Goal: Information Seeking & Learning: Learn about a topic

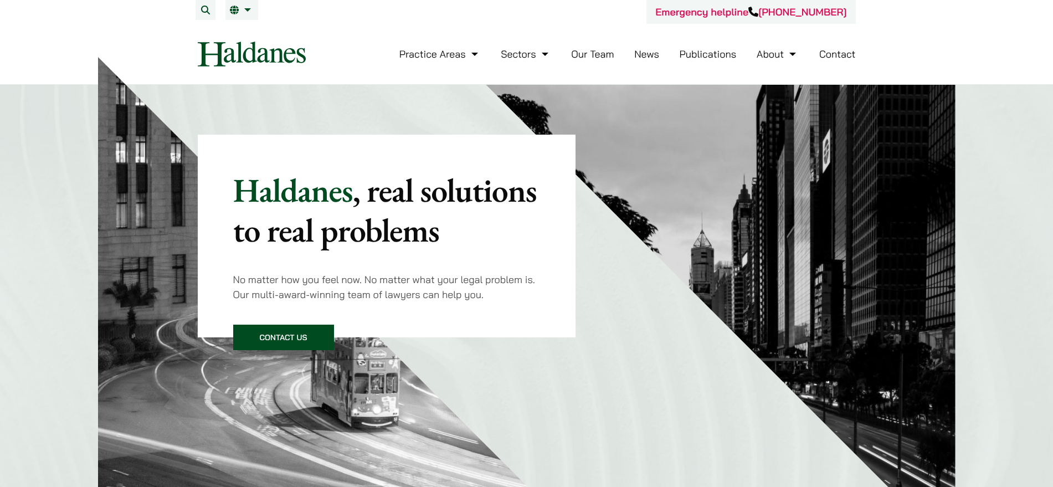
click at [724, 178] on img at bounding box center [720, 319] width 469 height 469
click at [234, 37] on span "繁" at bounding box center [238, 32] width 9 height 11
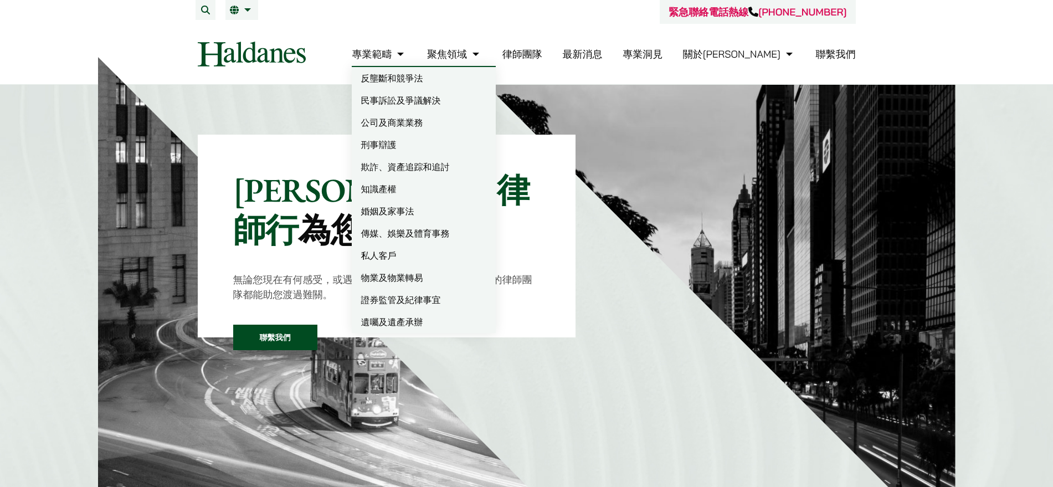
click at [396, 60] on link "專業範疇" at bounding box center [379, 54] width 55 height 13
click at [407, 60] on link "專業範疇" at bounding box center [379, 54] width 55 height 13
click at [454, 333] on link "遺囑及遺產承辦" at bounding box center [424, 322] width 144 height 22
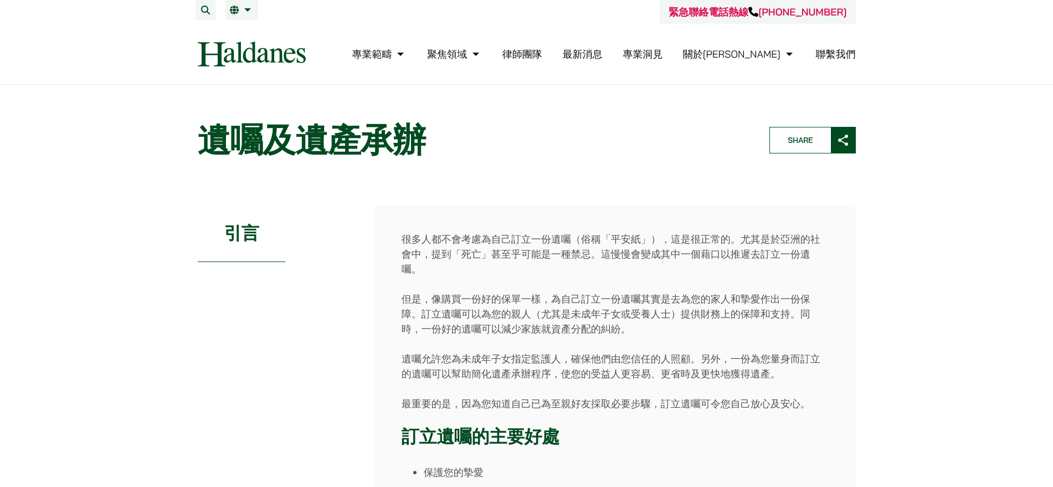
click at [334, 160] on h1 "遺囑及遺產承辦" at bounding box center [474, 140] width 553 height 40
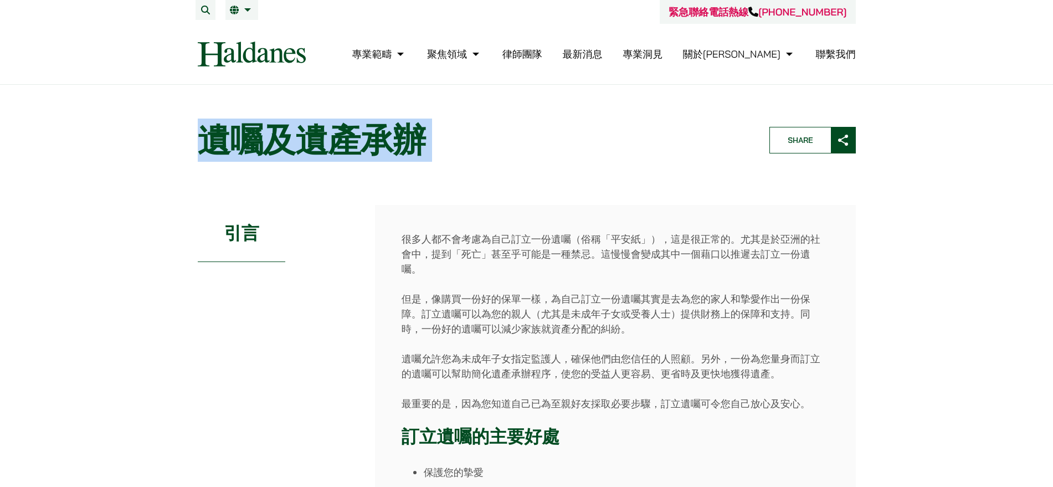
click at [334, 160] on h1 "遺囑及遺產承辦" at bounding box center [474, 140] width 553 height 40
copy header "遺囑及遺產承辦"
